Goal: Transaction & Acquisition: Purchase product/service

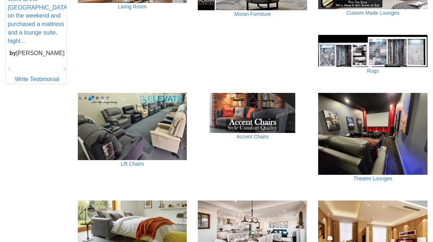
scroll to position [360, 0]
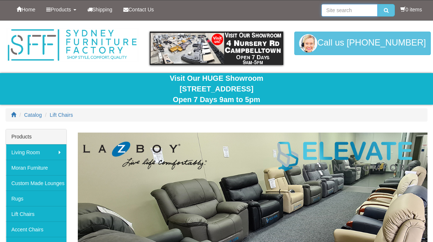
click at [342, 10] on input "search" at bounding box center [349, 10] width 56 height 12
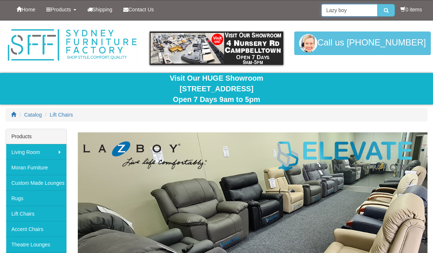
type input "Lazy boy"
click at [384, 10] on button "submit" at bounding box center [385, 10] width 17 height 12
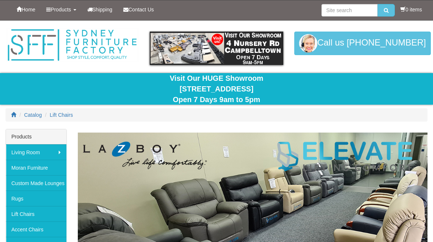
scroll to position [6, 0]
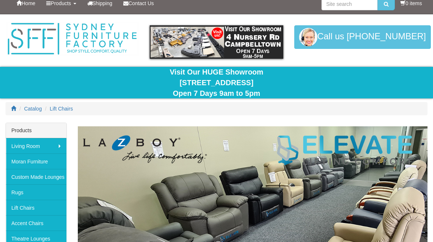
click at [53, 206] on link "Lift Chairs" at bounding box center [36, 207] width 61 height 15
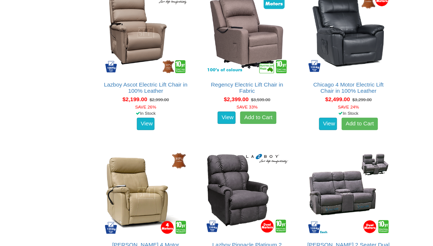
scroll to position [1277, 0]
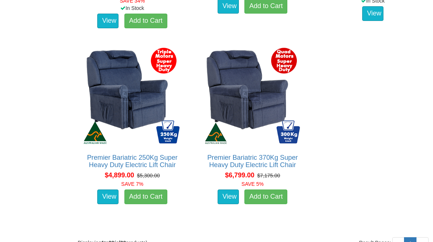
scroll to position [1771, 0]
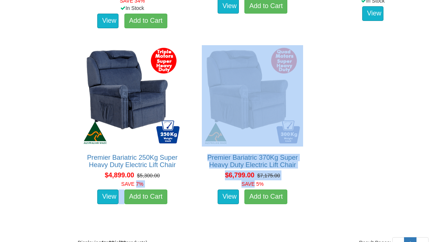
click at [190, 202] on div "Premier Bariatric 250Kg Super Heavy Duty Electric Lift Chair The Premier bariat…" at bounding box center [132, 132] width 120 height 183
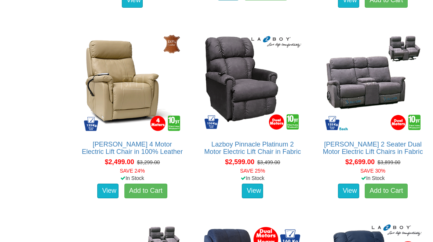
scroll to position [1403, 0]
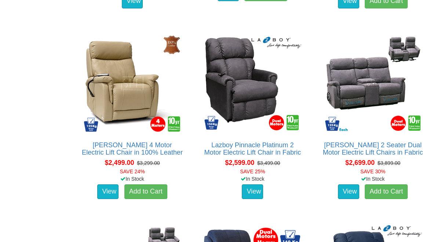
click at [140, 156] on link "[PERSON_NAME] 4 Motor Electric Lift Chair in 100% Leather" at bounding box center [132, 148] width 101 height 15
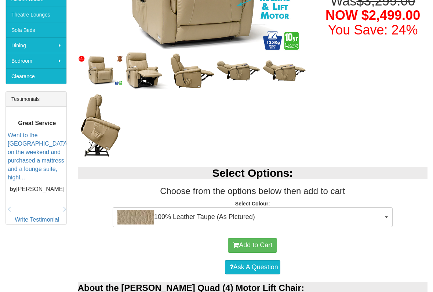
scroll to position [230, 0]
